Goal: Ask a question

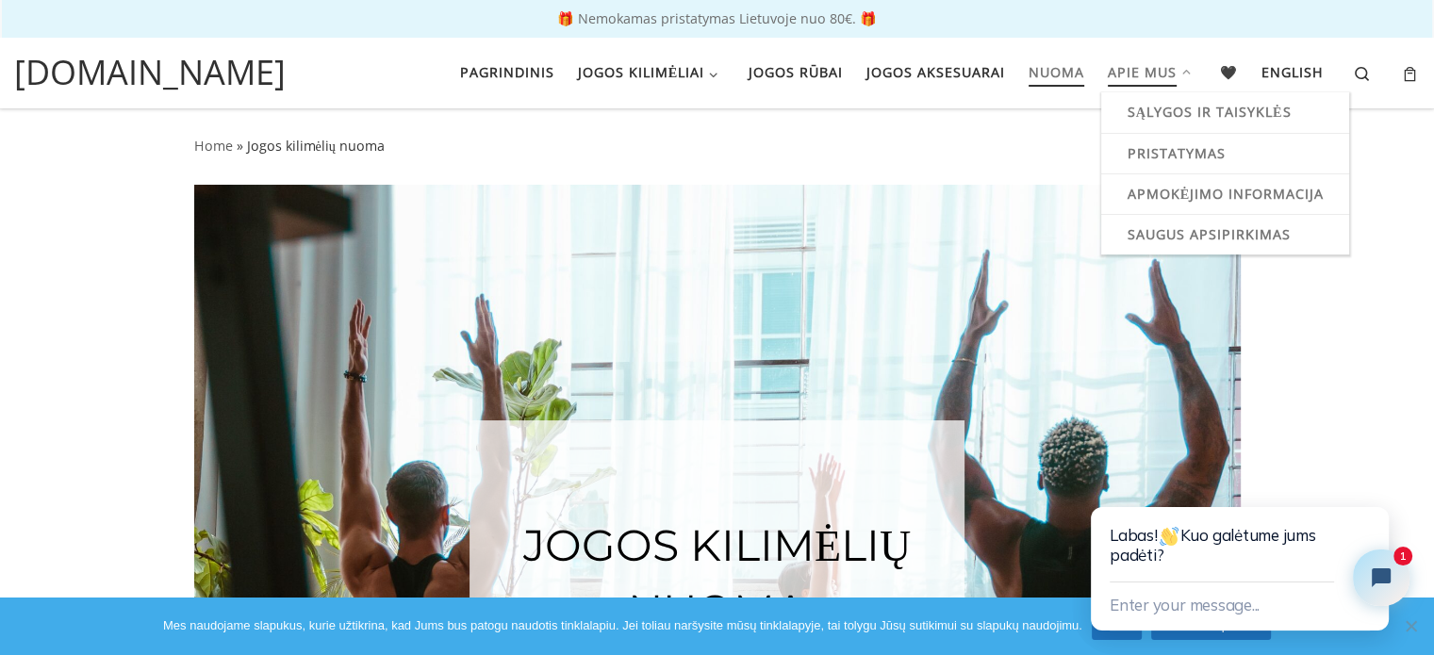
click at [1143, 73] on span "Apie mus" at bounding box center [1142, 70] width 69 height 35
click at [1128, 66] on span "Apie mus" at bounding box center [1142, 70] width 69 height 35
click at [1169, 78] on span "Apie mus" at bounding box center [1142, 70] width 69 height 35
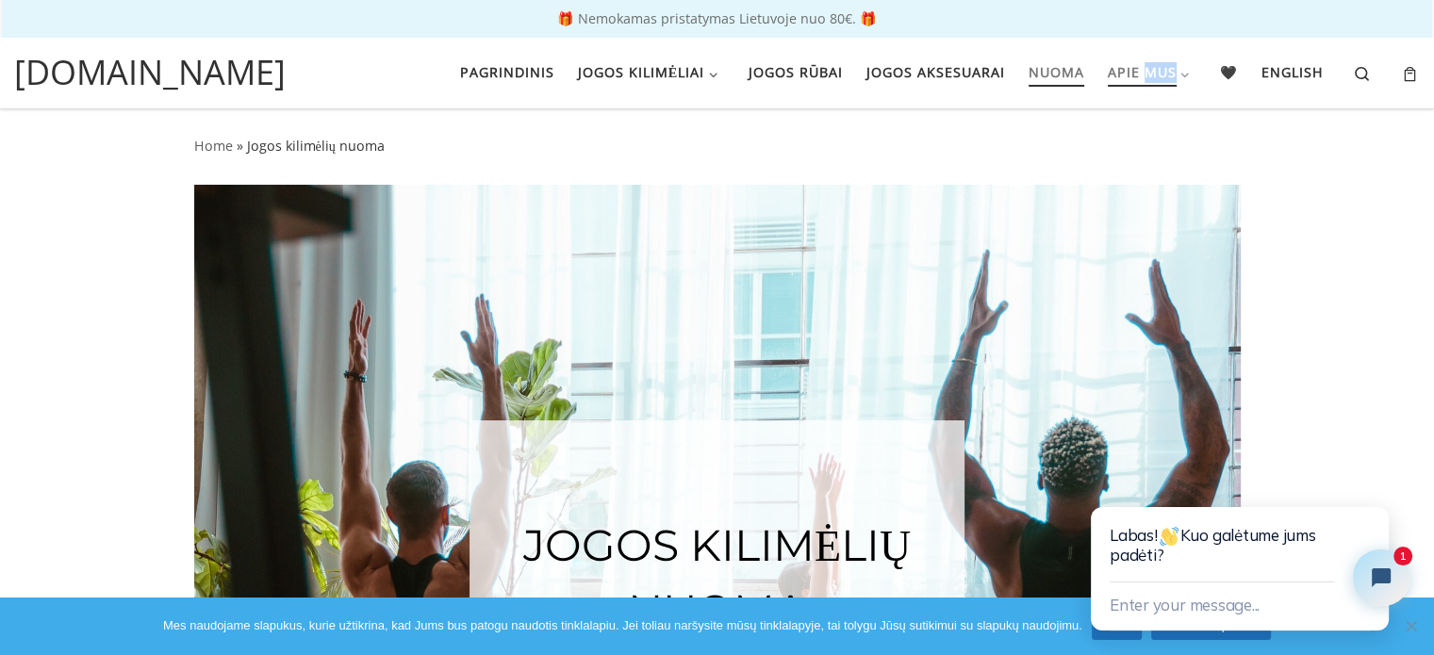
click at [1169, 78] on span "Apie mus" at bounding box center [1142, 70] width 69 height 35
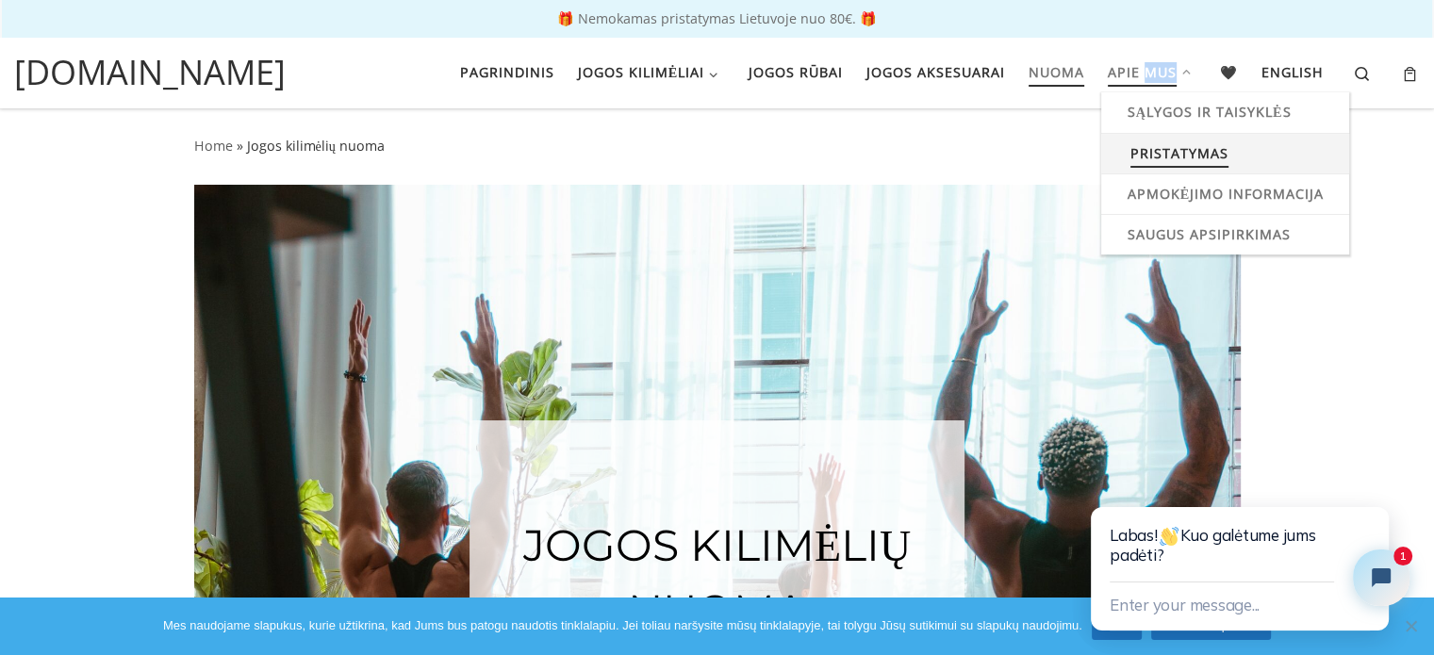
click at [1181, 159] on span "Pristatymas" at bounding box center [1180, 151] width 98 height 35
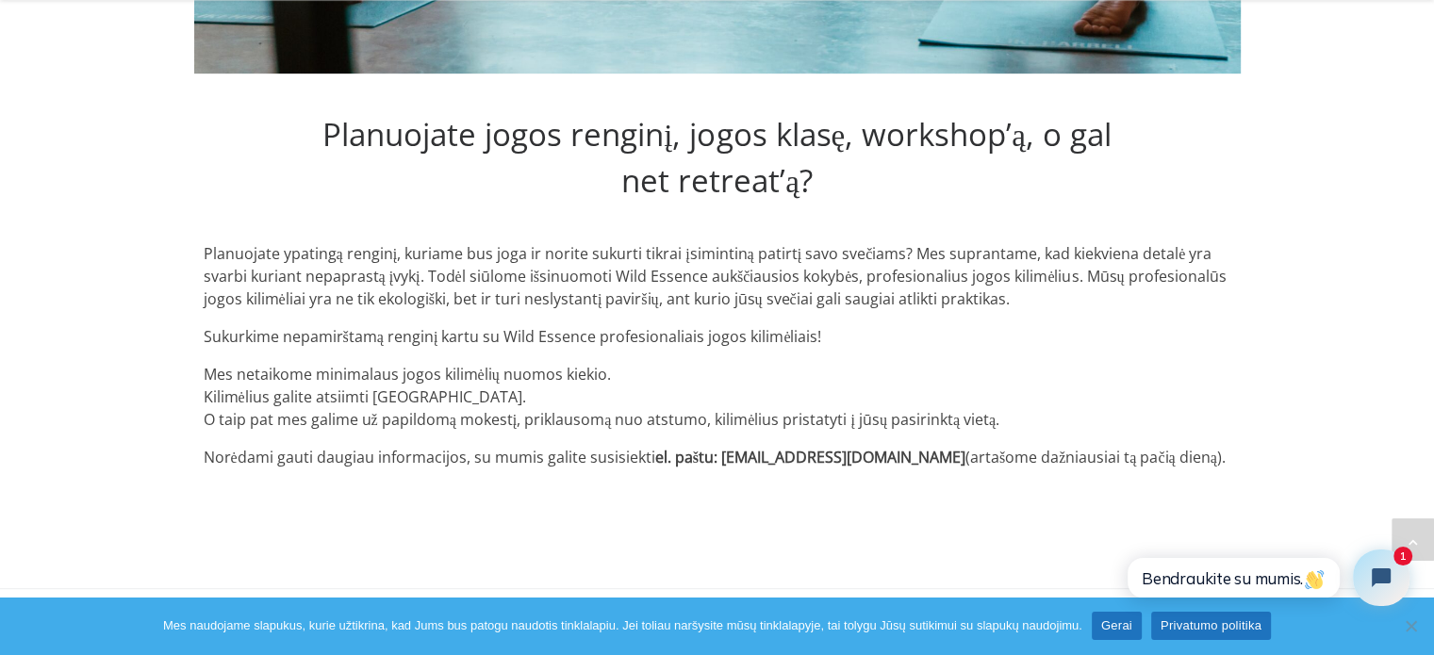
scroll to position [958, 0]
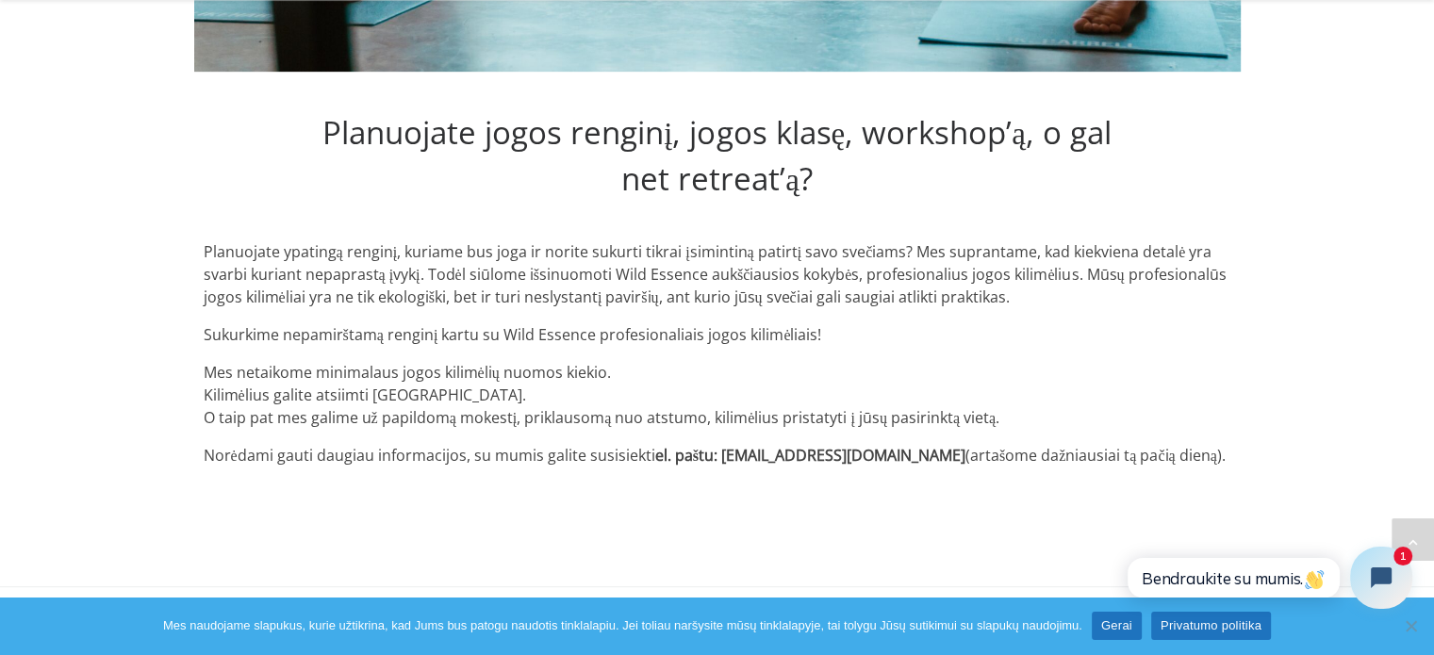
click at [1394, 578] on icon "Open chat widget" at bounding box center [1392, 578] width 29 height 29
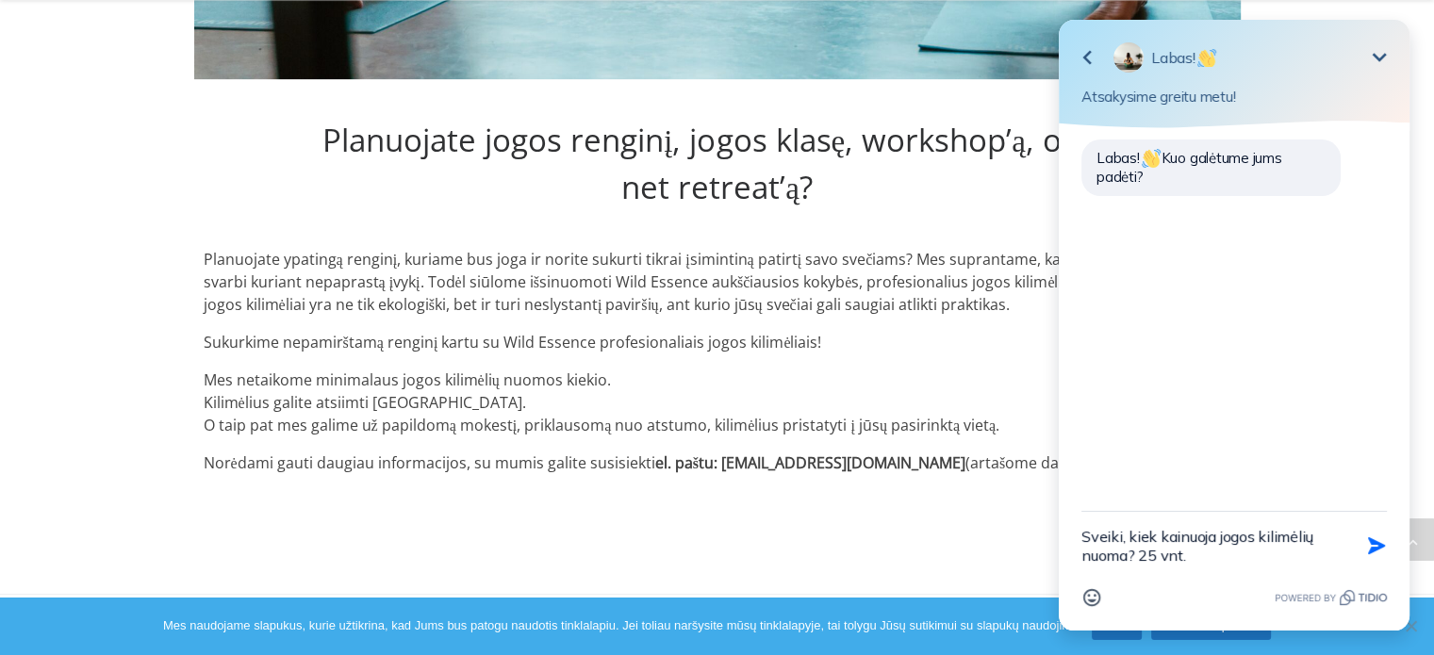
scroll to position [920, 0]
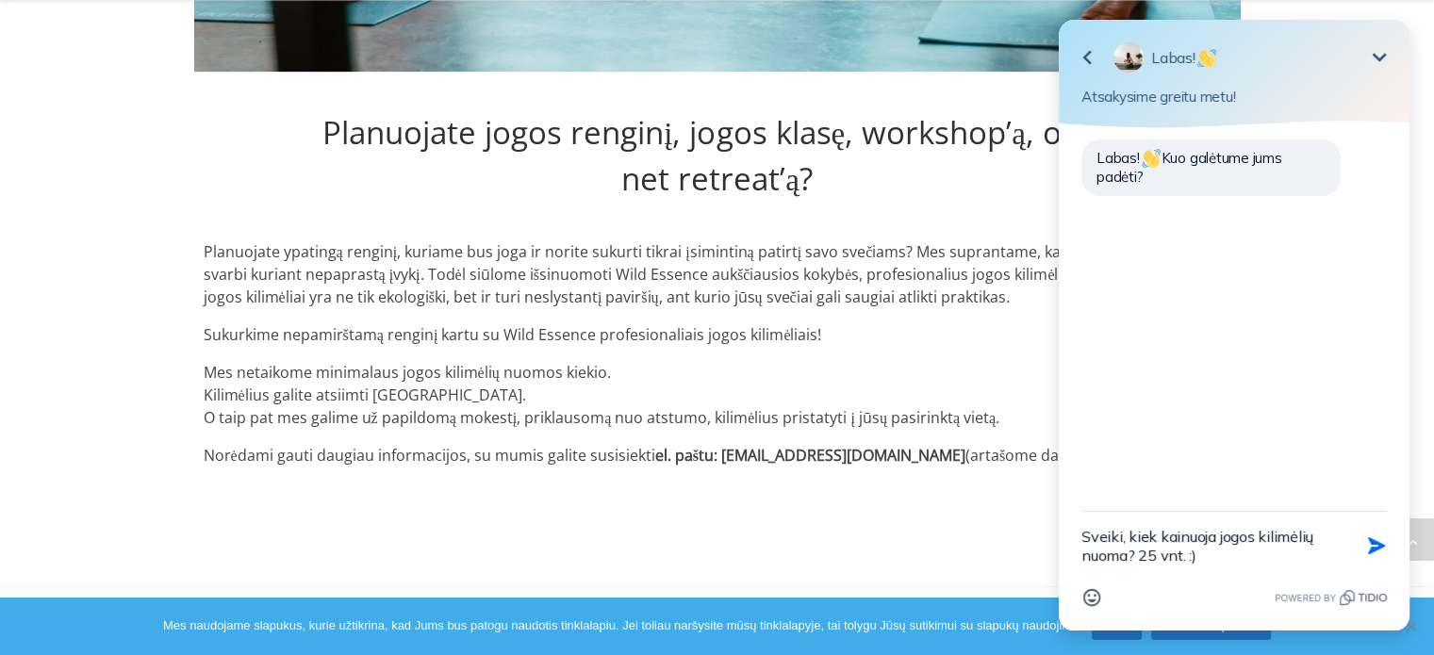
type textarea "Sveiki, kiek kainuoja jogos kilimėlių nuoma? 25 vnt. :)"
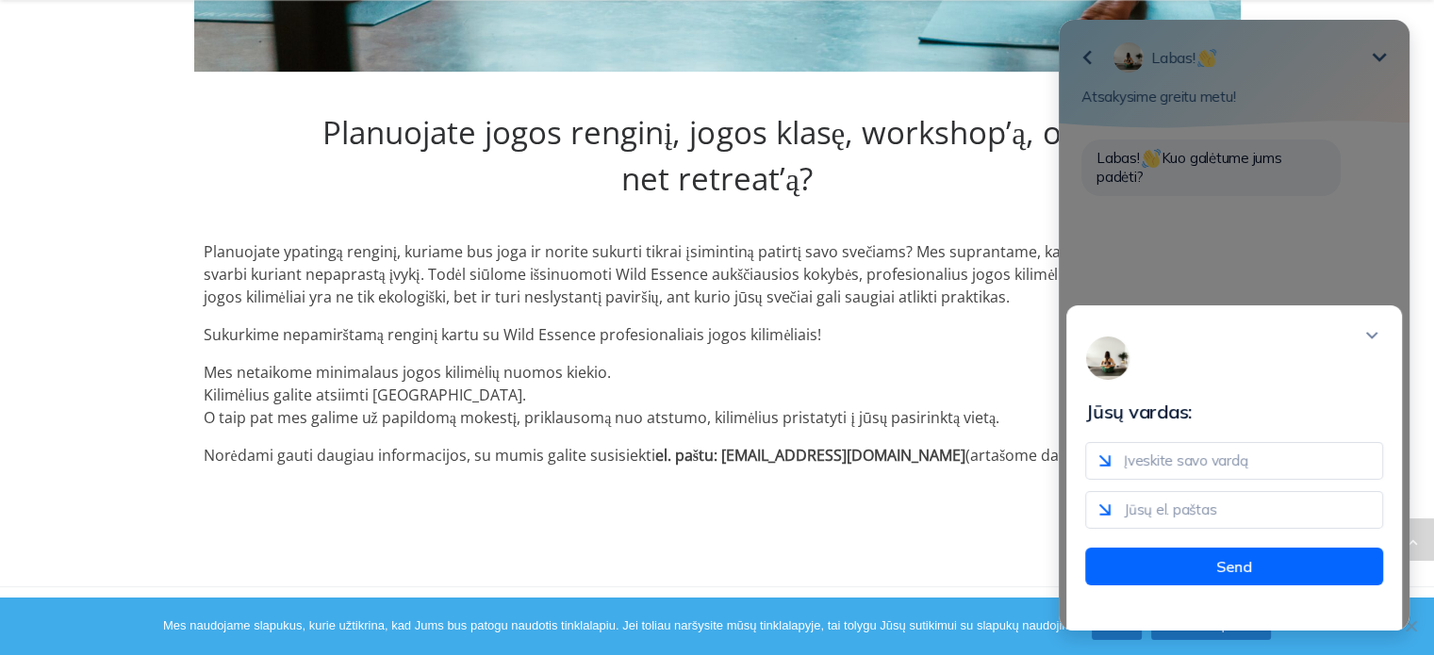
click at [1375, 335] on div "Jūsų vardas: Send" at bounding box center [1235, 468] width 336 height 325
click at [1373, 341] on icon "Close modal" at bounding box center [1372, 335] width 19 height 19
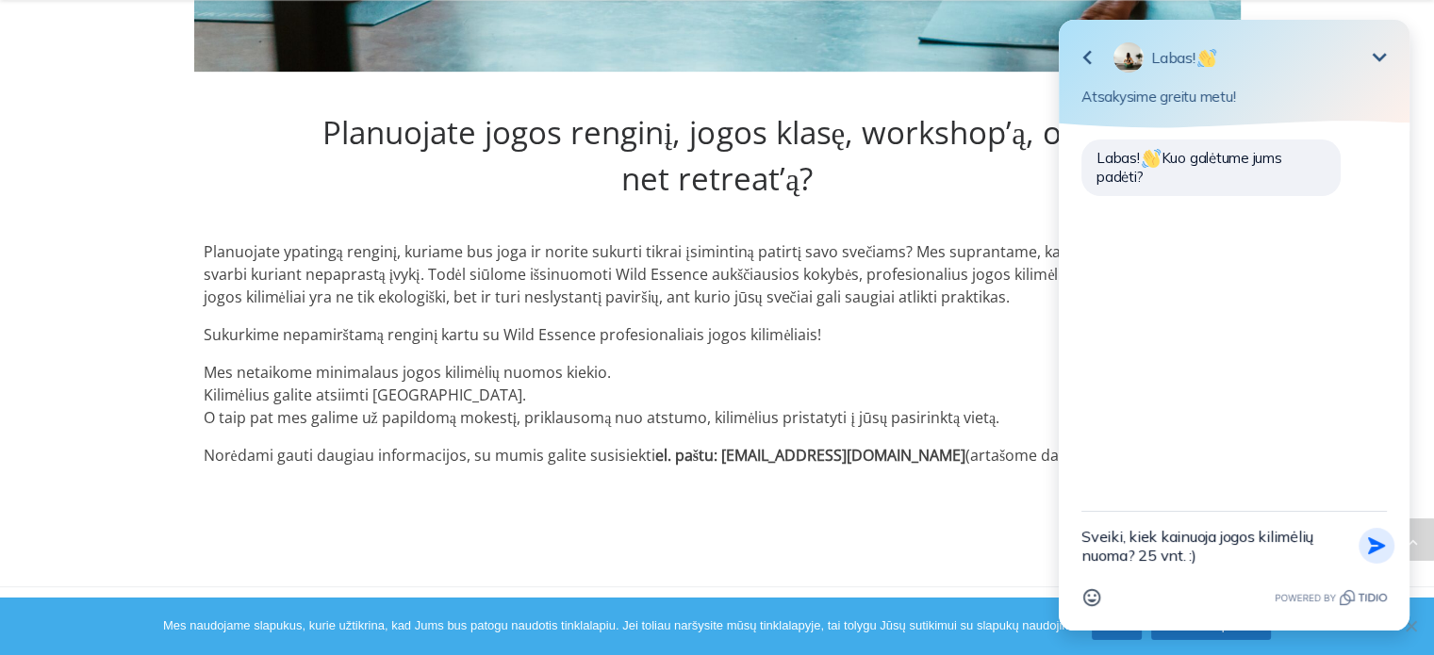
click at [1362, 548] on button "Send Shortcut" at bounding box center [1377, 546] width 36 height 36
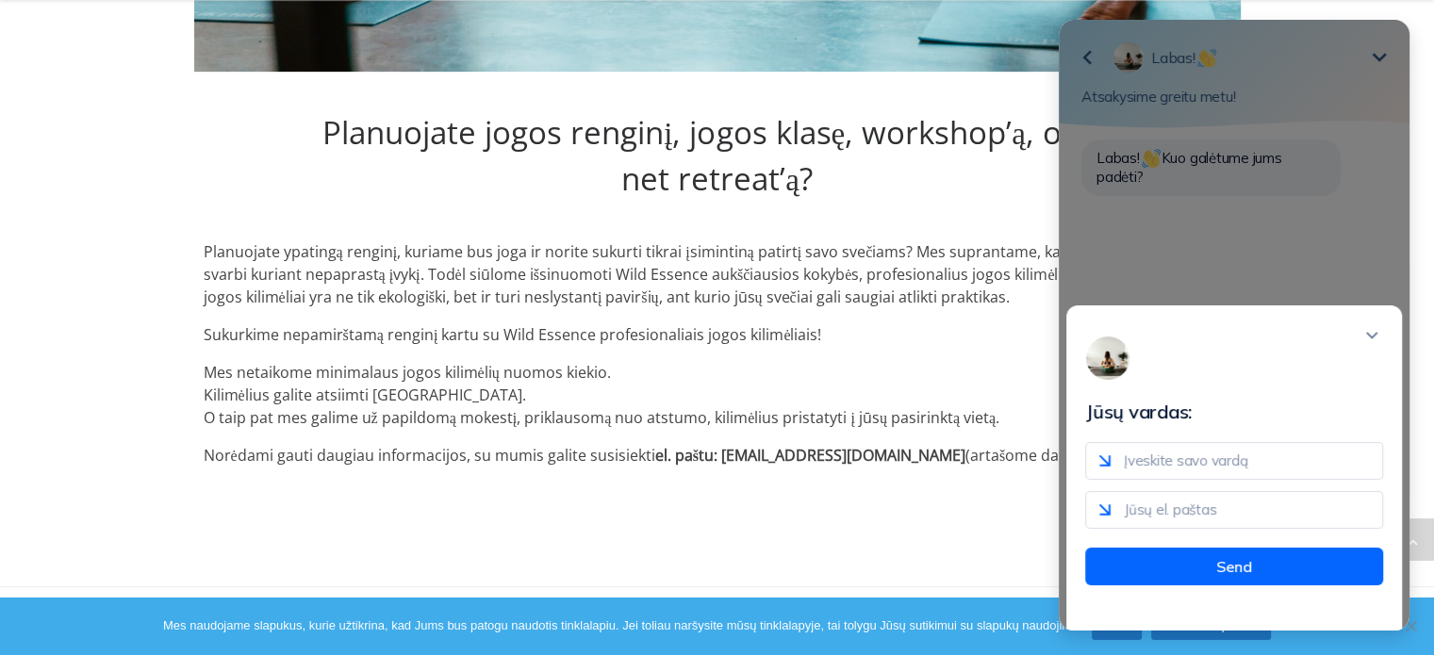
click at [1373, 51] on div "Jūsų vardas: Send" at bounding box center [1234, 325] width 351 height 611
click at [843, 210] on div "Planuojate jogos renginį, jogos klasę, workshop’ą, o gal net retreat’ą?" at bounding box center [717, 156] width 839 height 131
click at [800, 342] on p "Sukurkime nepamirštamą renginį kartu su Wild Essence profesionaliais jogos kili…" at bounding box center [718, 334] width 1028 height 23
click at [1377, 343] on icon "Close modal" at bounding box center [1372, 335] width 19 height 19
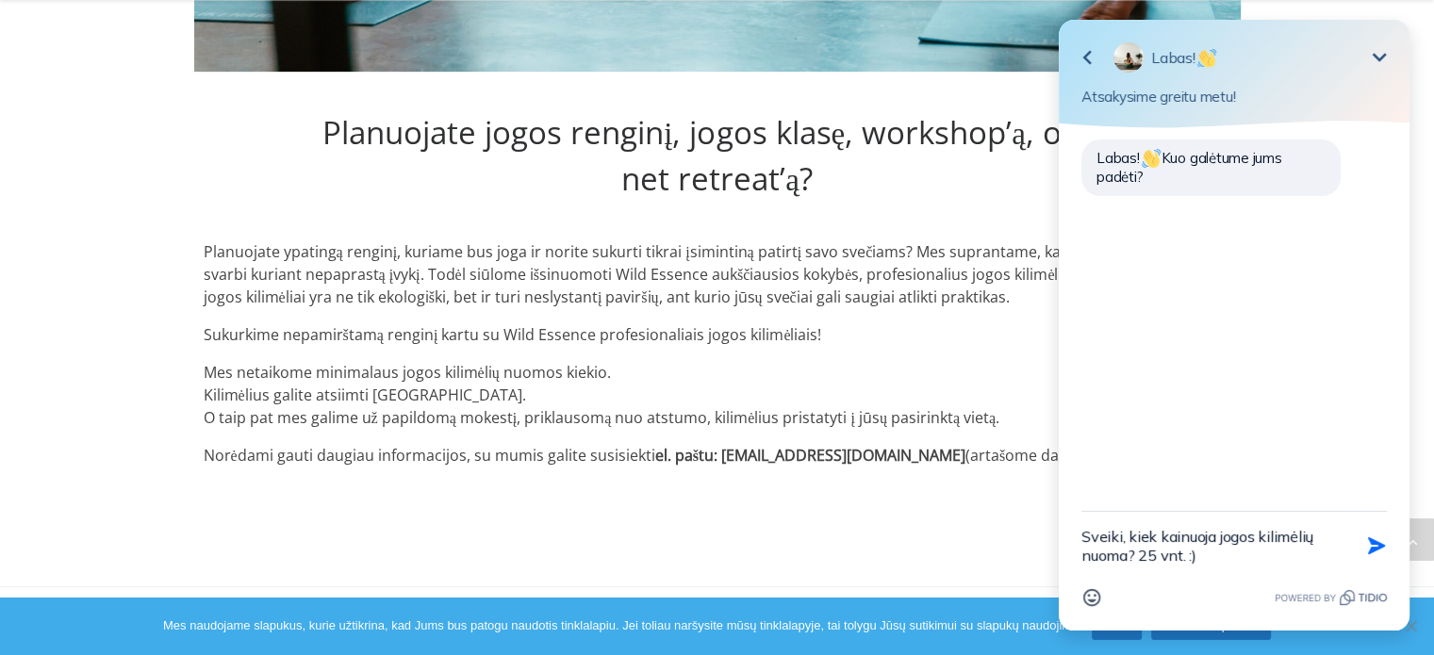
click at [1086, 43] on div "Jūsų vardas: Send" at bounding box center [1234, 325] width 351 height 611
click at [1373, 56] on icon "Minimize" at bounding box center [1379, 57] width 23 height 23
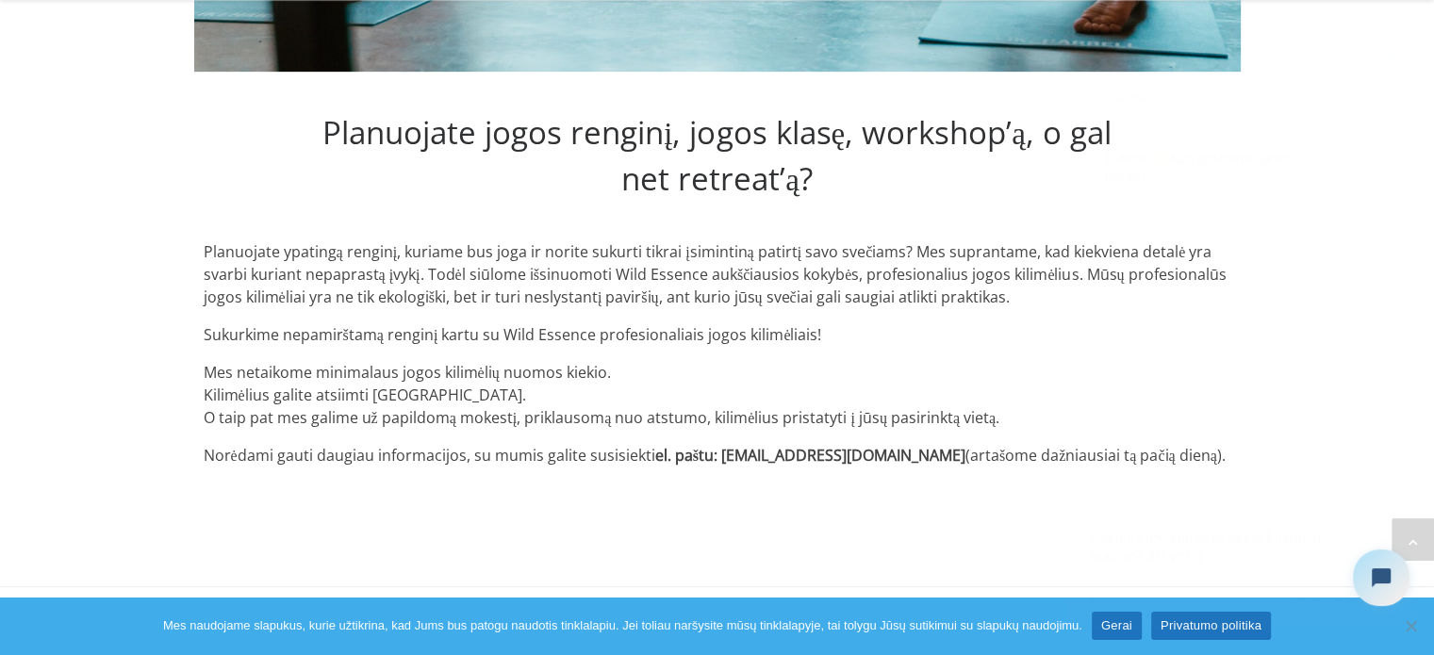
click at [813, 288] on p "Planuojate ypatingą renginį, kuriame bus joga ir norite sukurti tikrai įsiminti…" at bounding box center [718, 274] width 1028 height 68
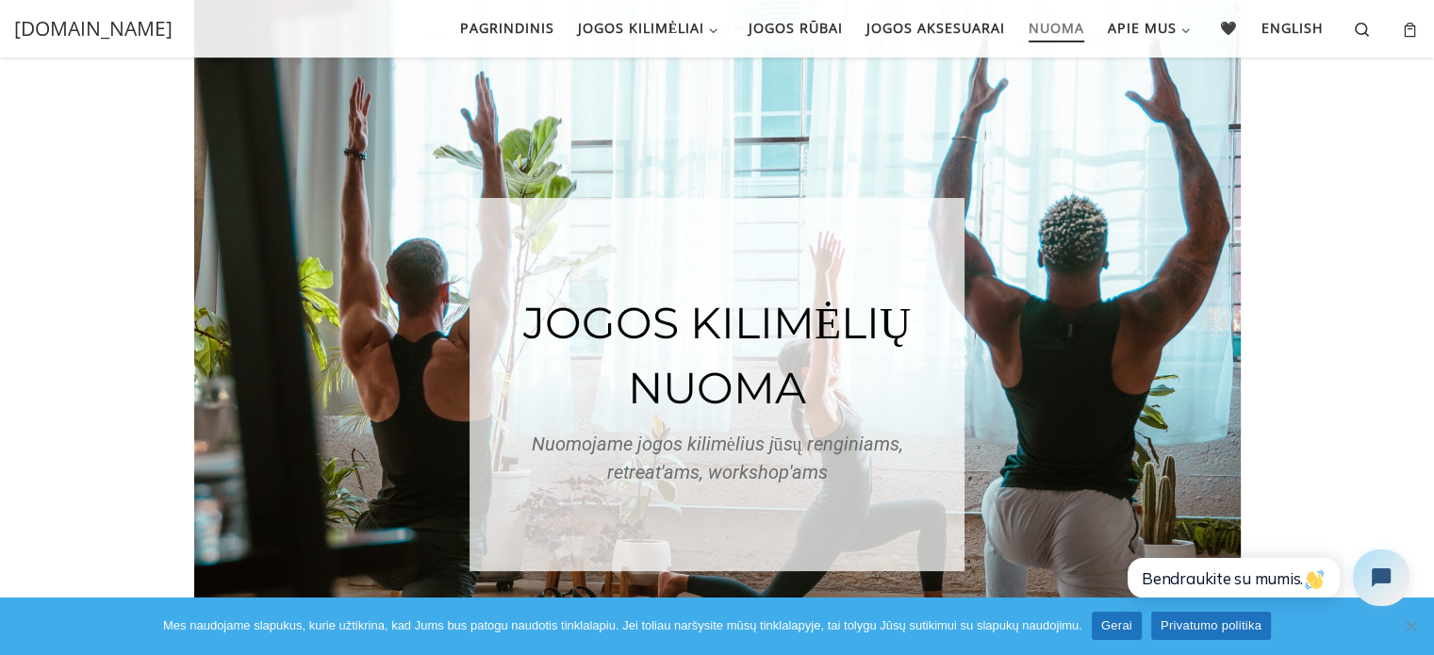
scroll to position [0, 0]
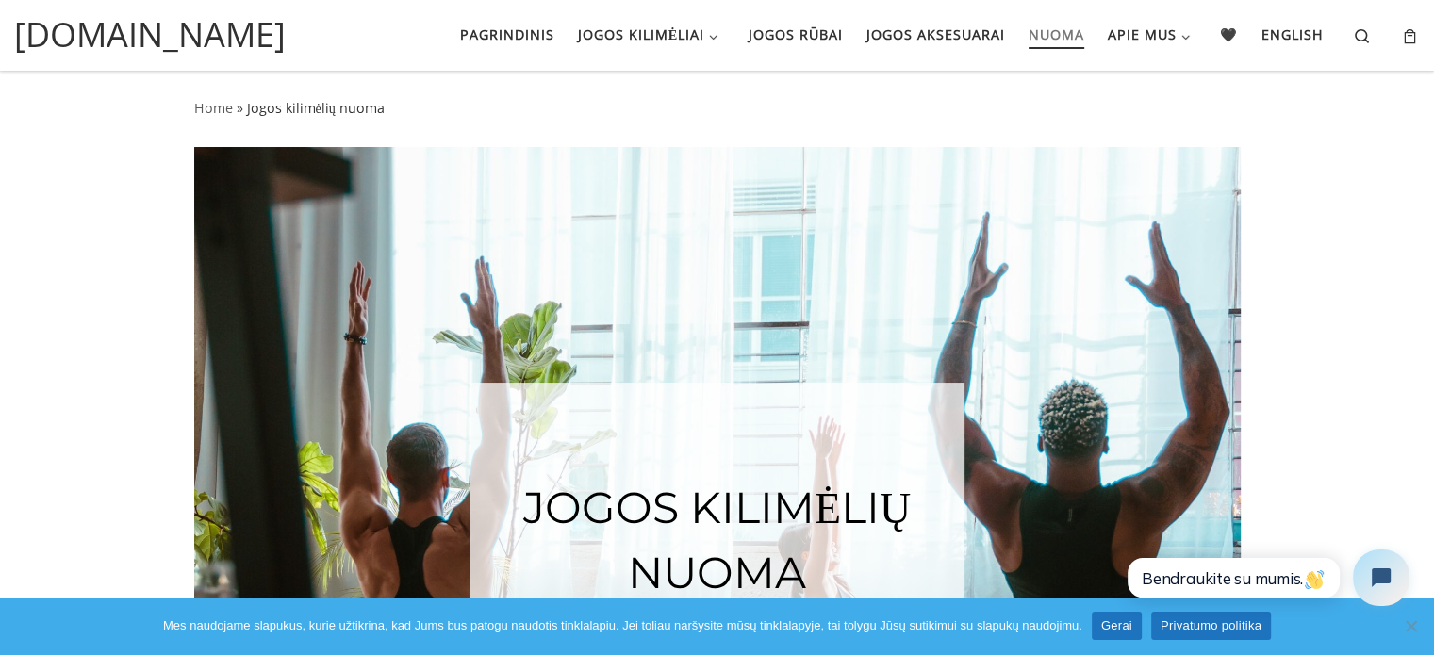
click at [1113, 636] on link "Gerai" at bounding box center [1117, 626] width 50 height 28
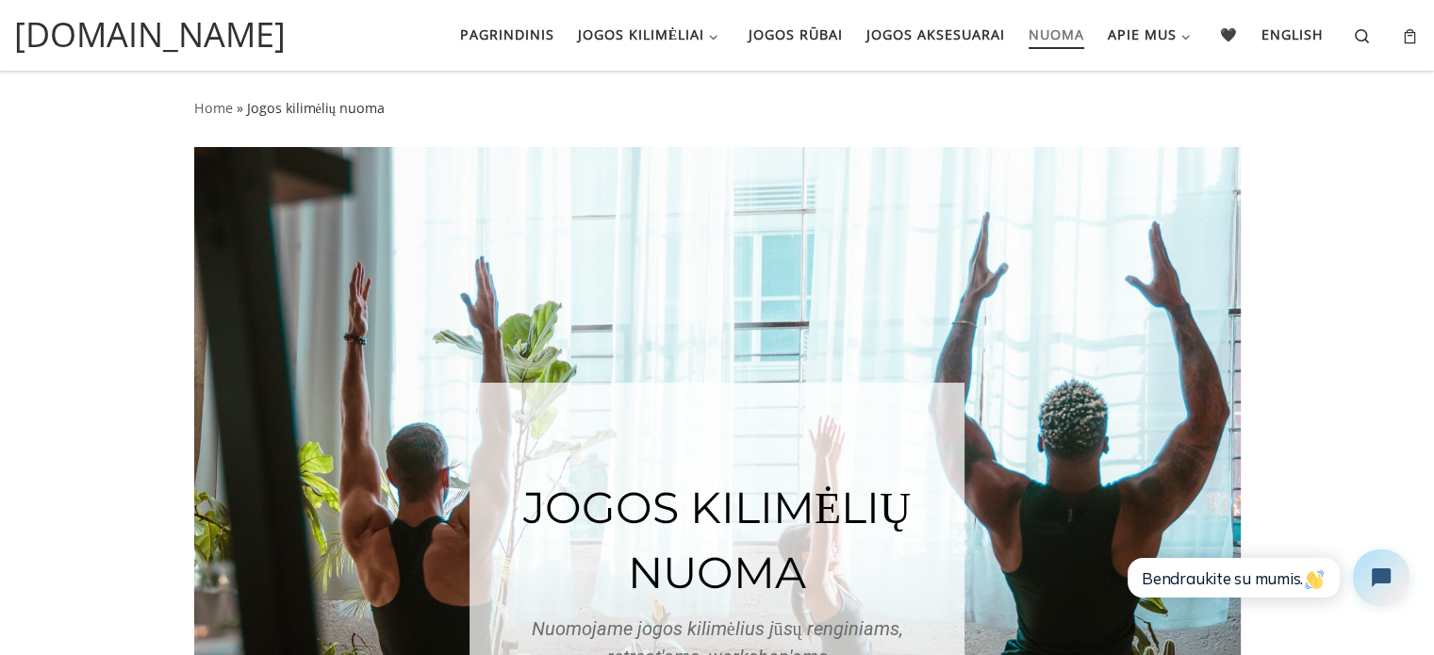
click at [207, 32] on span "[DOMAIN_NAME]" at bounding box center [150, 34] width 272 height 51
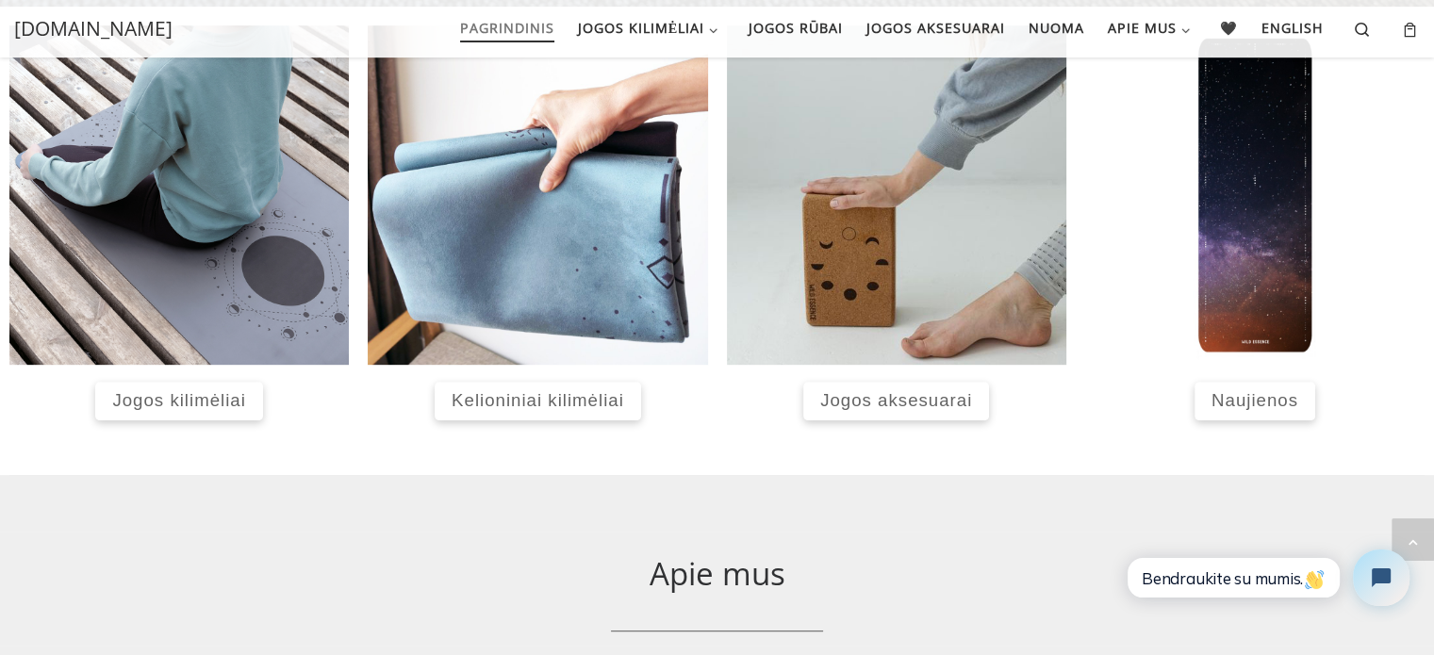
scroll to position [815, 0]
